Goal: Task Accomplishment & Management: Use online tool/utility

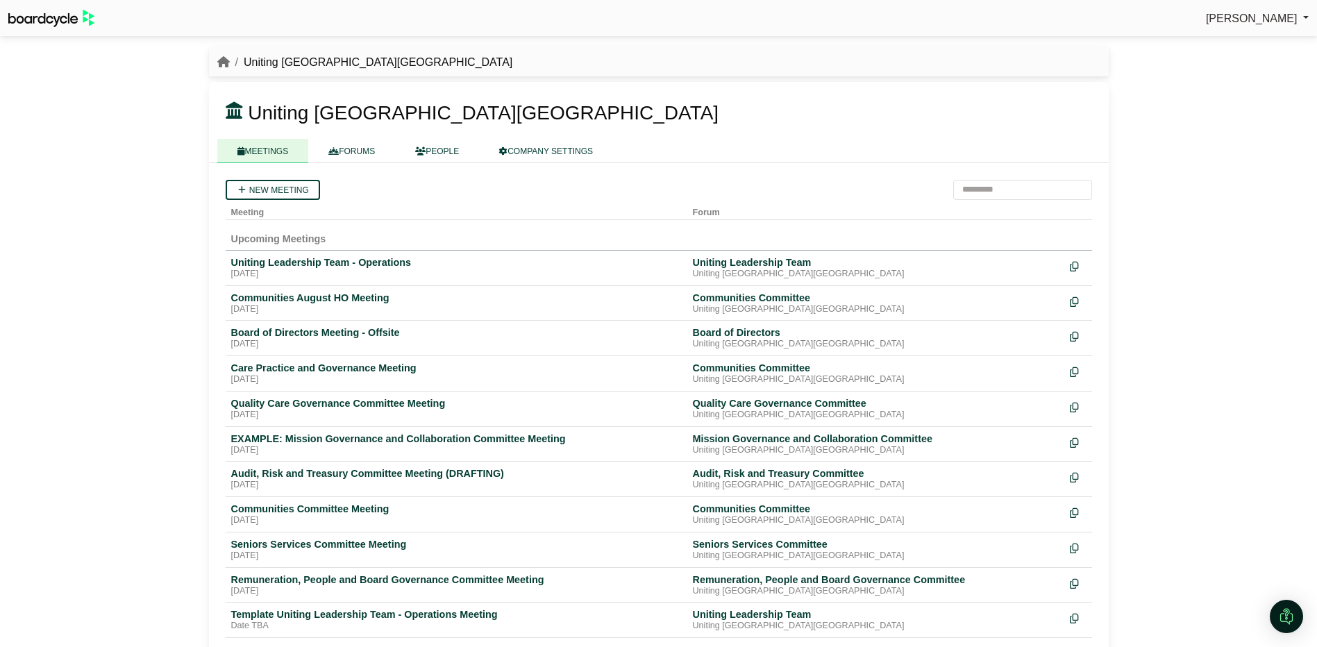
click at [278, 264] on div "Uniting Leadership Team - Operations" at bounding box center [456, 262] width 451 height 12
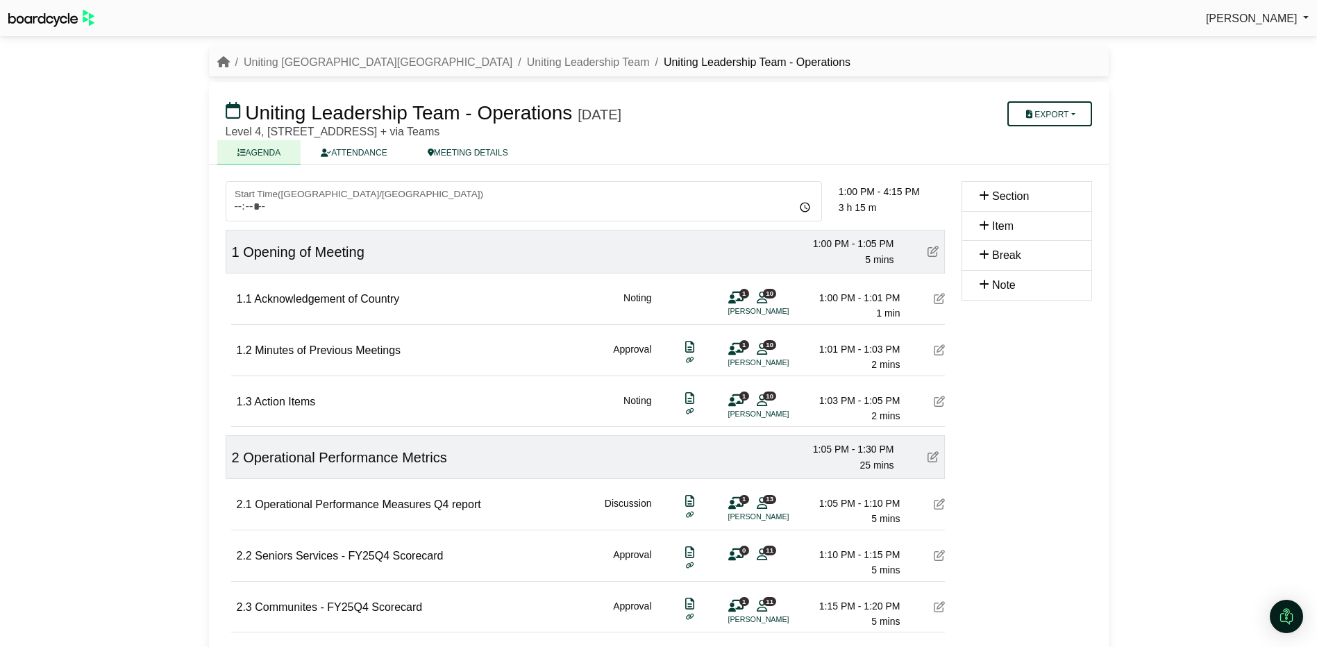
click at [1050, 118] on button "Export" at bounding box center [1049, 113] width 84 height 25
drag, startPoint x: 1047, startPoint y: 138, endPoint x: 1058, endPoint y: 137, distance: 11.2
click at [1047, 138] on link "Agenda" at bounding box center [1067, 138] width 121 height 21
